Goal: Information Seeking & Learning: Learn about a topic

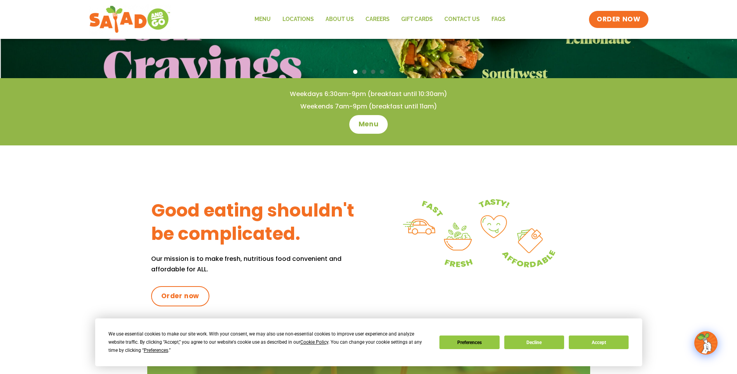
scroll to position [194, 0]
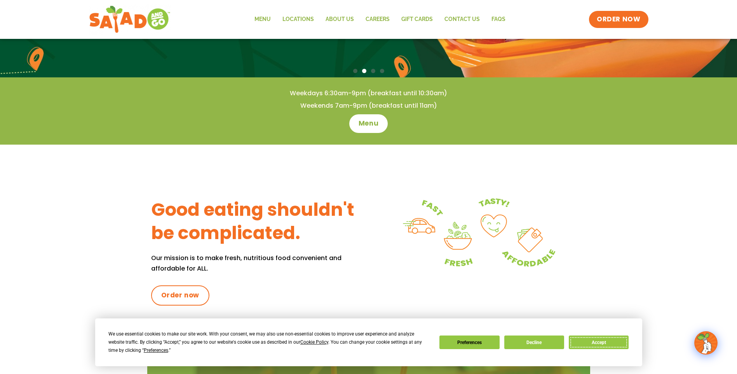
click at [589, 343] on button "Accept" at bounding box center [599, 342] width 60 height 14
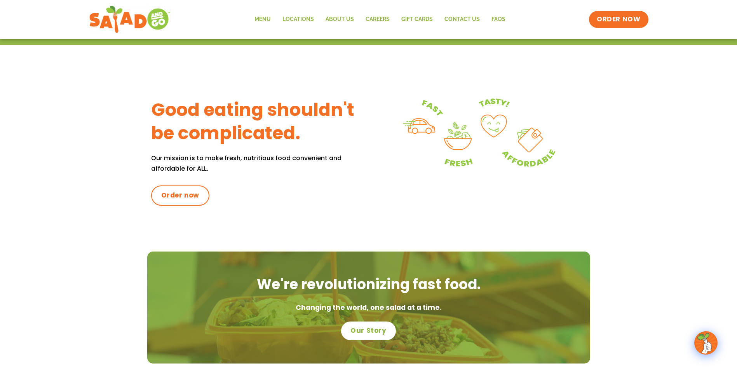
scroll to position [114, 0]
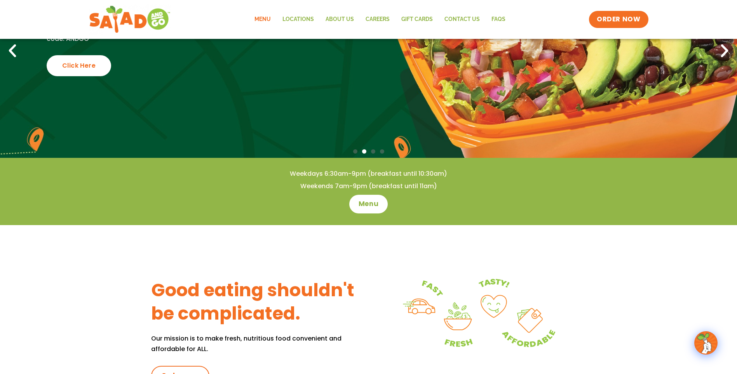
click at [260, 13] on link "Menu" at bounding box center [263, 19] width 28 height 18
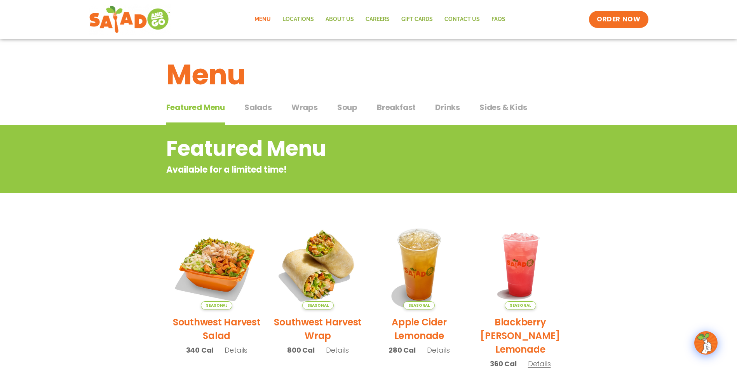
click at [252, 103] on span "Salads" at bounding box center [258, 107] width 28 height 12
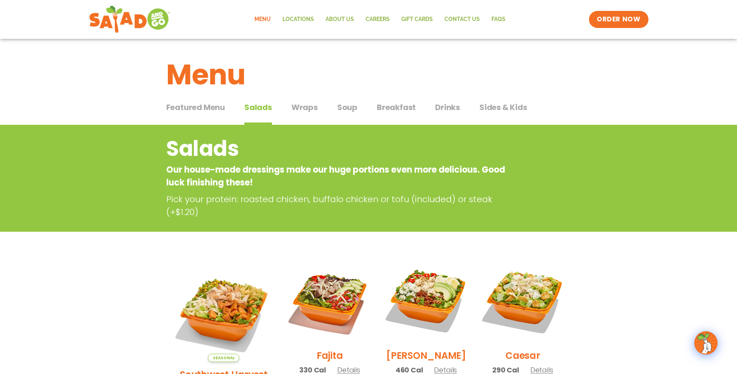
click at [346, 105] on span "Soup" at bounding box center [347, 107] width 20 height 12
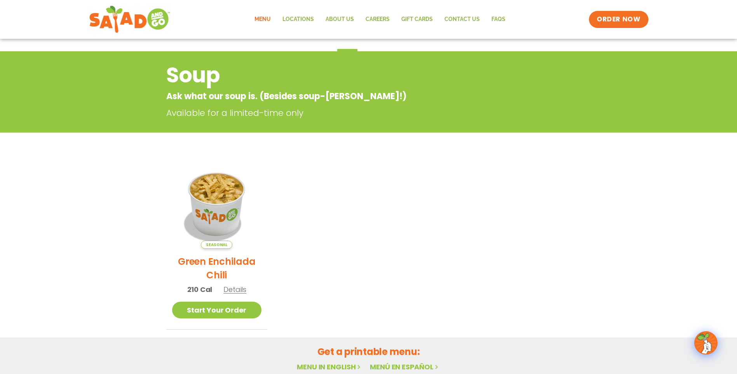
scroll to position [78, 0]
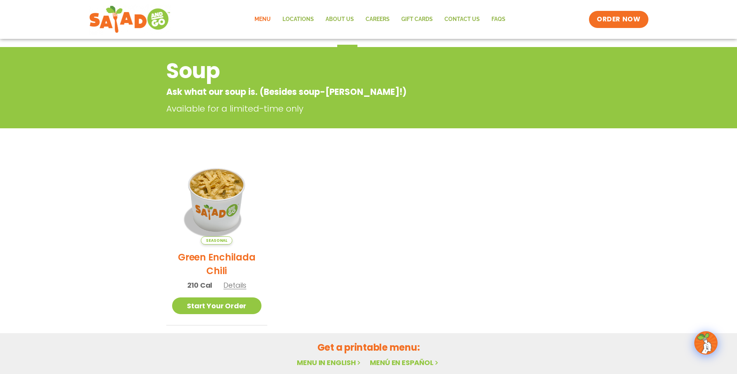
click at [268, 17] on link "Menu" at bounding box center [263, 19] width 28 height 18
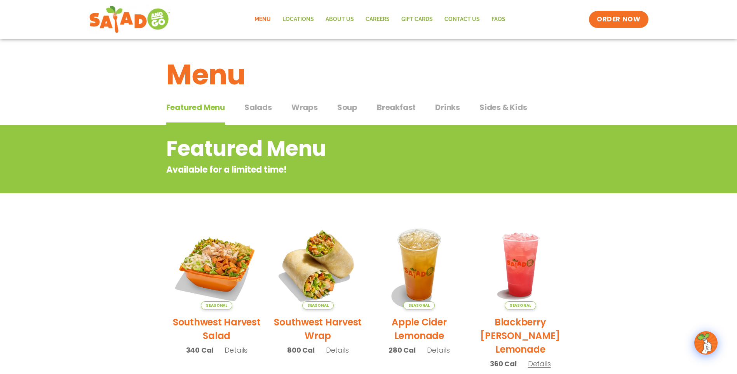
click at [307, 111] on span "Wraps" at bounding box center [304, 107] width 26 height 12
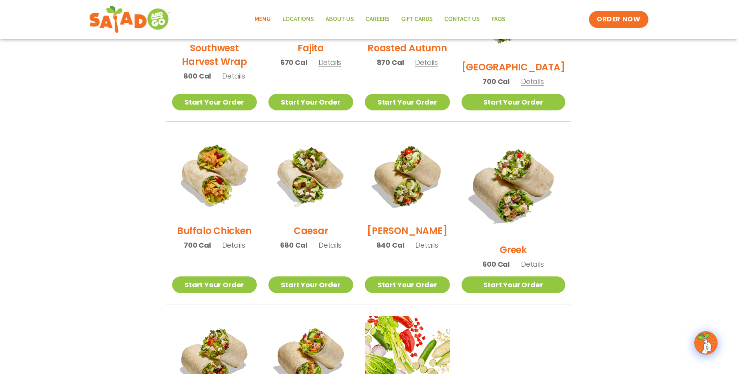
scroll to position [311, 0]
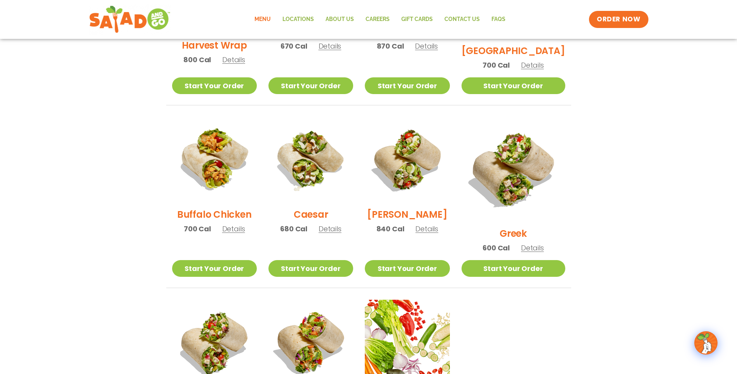
click at [221, 218] on h2 "Buffalo Chicken" at bounding box center [214, 214] width 74 height 14
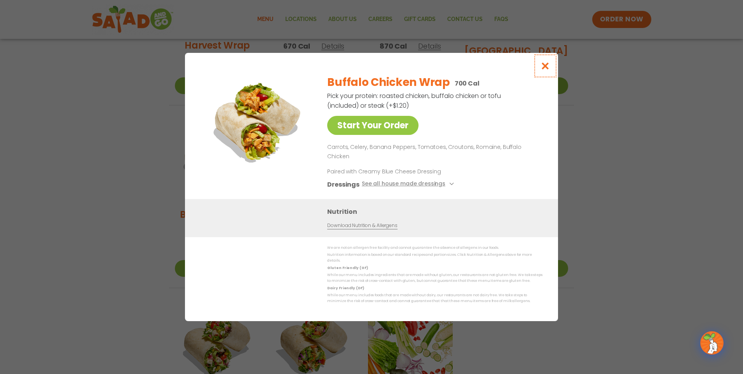
drag, startPoint x: 541, startPoint y: 74, endPoint x: 541, endPoint y: 91, distance: 16.7
click at [541, 70] on icon "Close modal" at bounding box center [545, 66] width 10 height 8
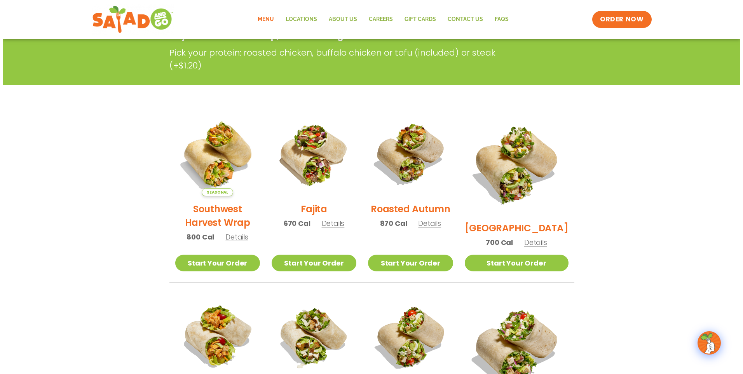
scroll to position [78, 0]
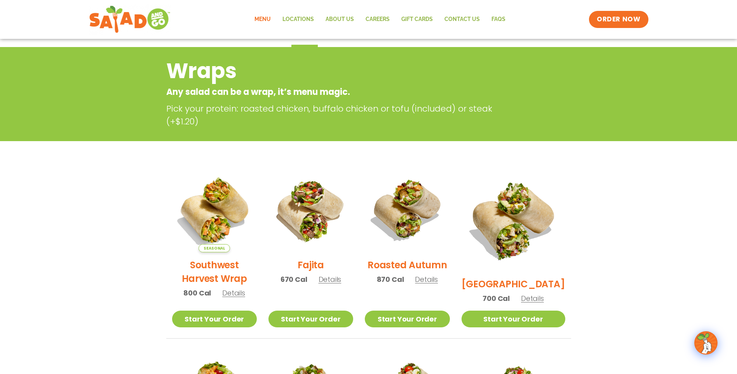
click at [412, 268] on h2 "Roasted Autumn" at bounding box center [407, 265] width 80 height 14
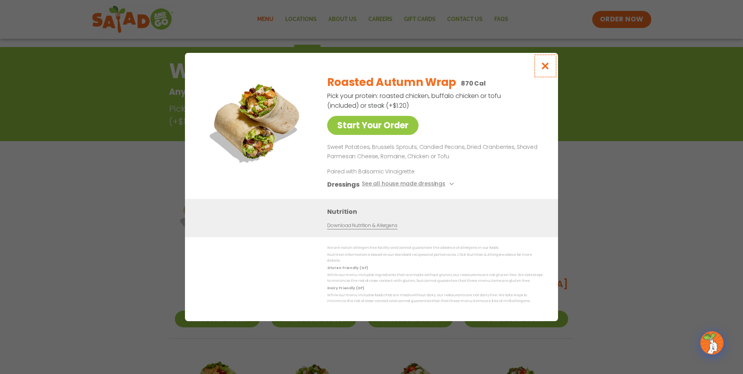
click at [547, 63] on button "Close modal" at bounding box center [544, 66] width 25 height 26
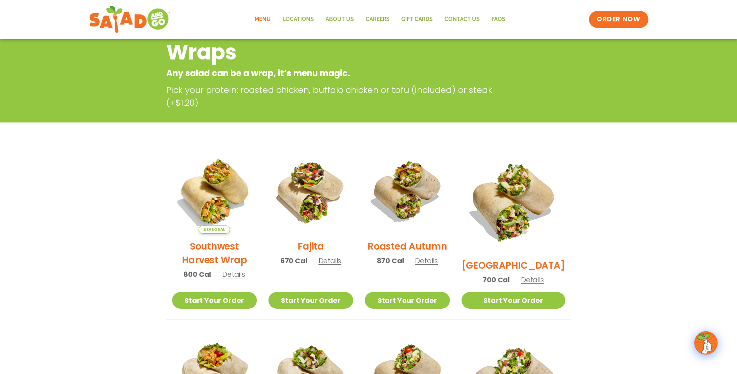
scroll to position [0, 0]
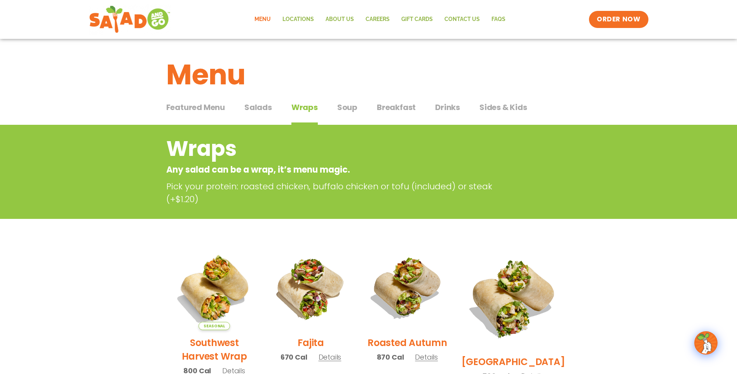
click at [486, 106] on span "Sides & Kids" at bounding box center [503, 107] width 48 height 12
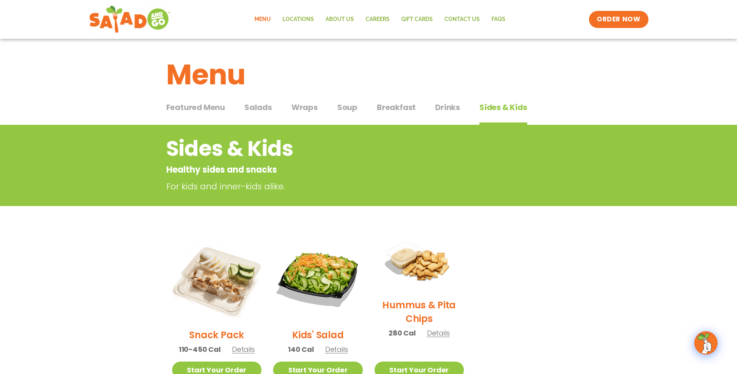
click at [301, 108] on span "Wraps" at bounding box center [304, 107] width 26 height 12
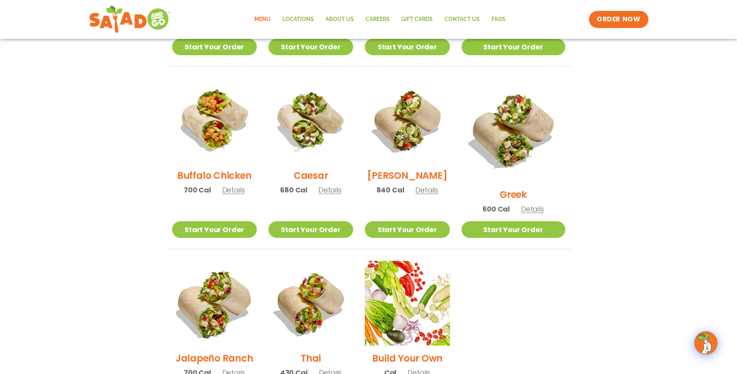
scroll to position [311, 0]
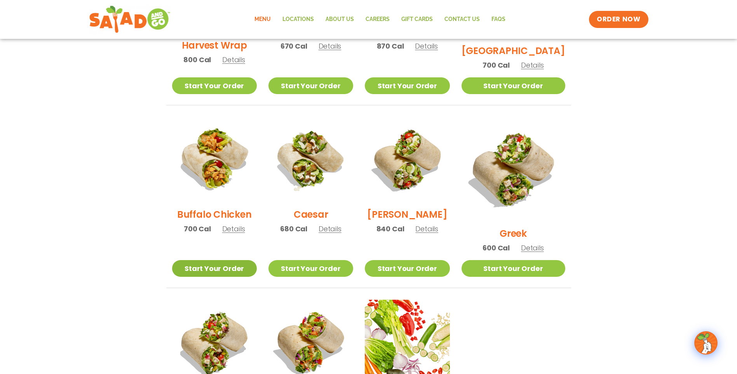
click at [206, 260] on link "Start Your Order" at bounding box center [214, 268] width 85 height 17
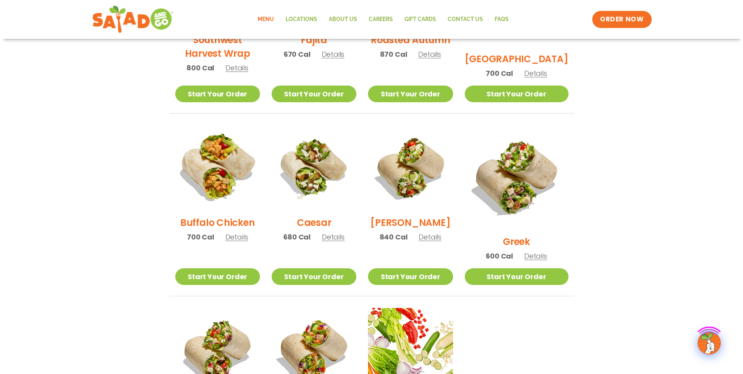
scroll to position [311, 0]
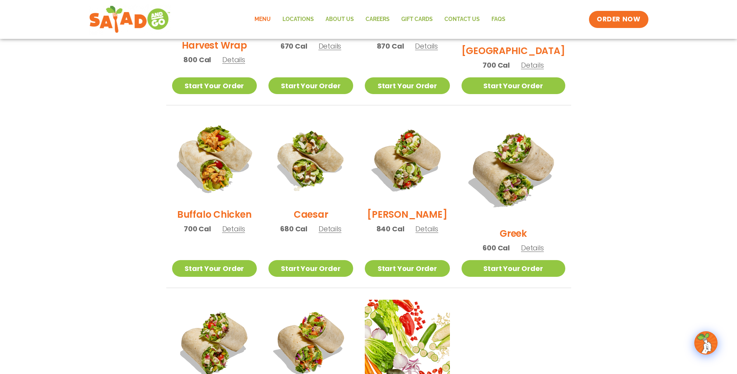
click at [225, 172] on img at bounding box center [213, 159] width 99 height 99
